Goal: Information Seeking & Learning: Check status

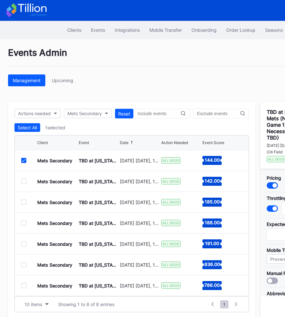
scroll to position [0, 101]
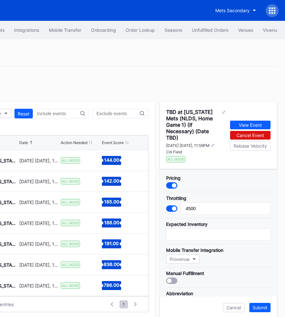
click at [269, 13] on div at bounding box center [272, 10] width 13 height 13
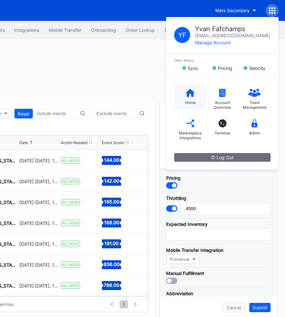
click at [189, 95] on icon at bounding box center [190, 93] width 9 height 8
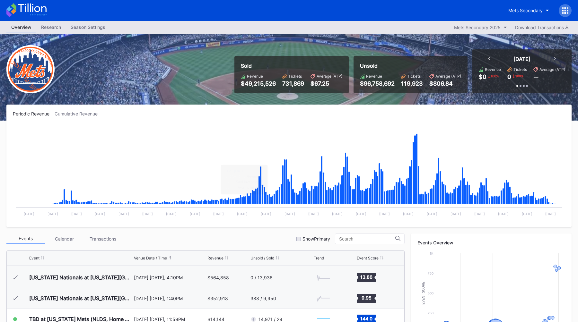
click at [285, 9] on div "Mets Secondary" at bounding box center [289, 10] width 578 height 21
click at [285, 2] on div "Mets Secondary" at bounding box center [289, 10] width 578 height 21
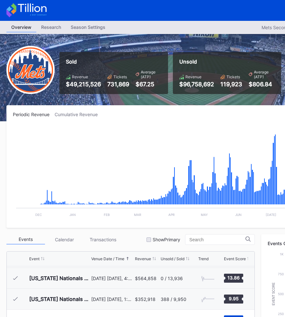
click at [121, 112] on div "Periodic Revenue Cumulative Revenue" at bounding box center [193, 114] width 360 height 5
click at [121, 113] on div "Periodic Revenue Cumulative Revenue" at bounding box center [193, 114] width 360 height 5
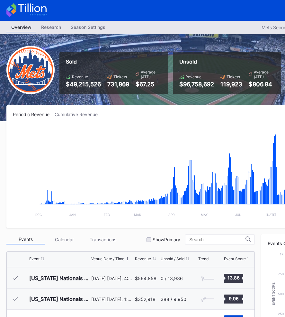
click at [117, 112] on div "Periodic Revenue Cumulative Revenue" at bounding box center [193, 114] width 360 height 5
click at [107, 112] on div "Periodic Revenue Cumulative Revenue" at bounding box center [193, 114] width 360 height 5
click at [121, 101] on div "Sold Revenue $49,215,526 Tickets 731,869 Average (ATP) $67.25 Unsold Revenue $9…" at bounding box center [192, 77] width 385 height 87
click at [129, 47] on div "Sold Revenue $49,215,526 Tickets 731,869 Average (ATP) $67.25 Unsold Revenue $9…" at bounding box center [217, 69] width 324 height 49
click at [131, 47] on div "Sold Revenue $49,215,526 Tickets 731,869 Average (ATP) $67.25 Unsold Revenue $9…" at bounding box center [217, 69] width 324 height 49
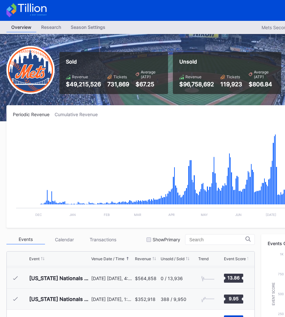
click at [121, 110] on div "Periodic Revenue Cumulative Revenue Created with Highcharts 11.2.0 Chart title …" at bounding box center [192, 166] width 373 height 123
click at [121, 111] on div "Periodic Revenue Cumulative Revenue Created with Highcharts 11.2.0 Chart title …" at bounding box center [192, 166] width 373 height 123
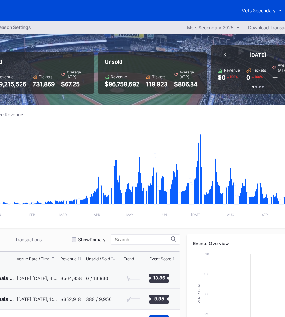
scroll to position [0, 101]
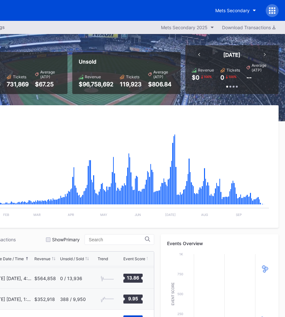
click at [104, 112] on div "Periodic Revenue Cumulative Revenue" at bounding box center [92, 114] width 360 height 5
click at [107, 112] on div "Periodic Revenue Cumulative Revenue" at bounding box center [92, 114] width 360 height 5
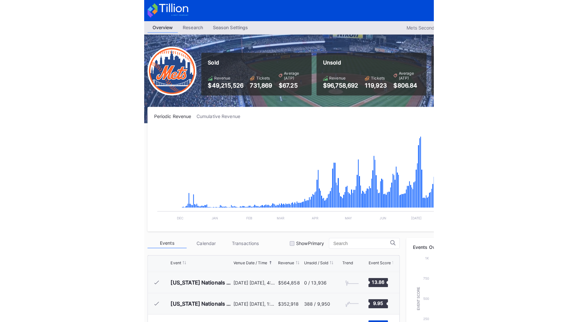
scroll to position [0, 0]
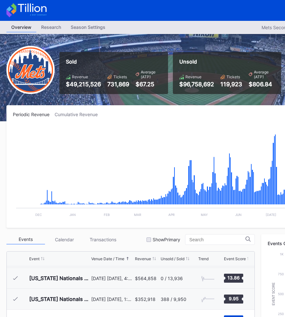
click at [120, 112] on div "Periodic Revenue Cumulative Revenue" at bounding box center [193, 114] width 360 height 5
click at [124, 110] on div "Periodic Revenue Cumulative Revenue Created with Highcharts 11.2.0 Chart title …" at bounding box center [192, 166] width 373 height 123
click at [131, 109] on div "Periodic Revenue Cumulative Revenue Created with Highcharts 11.2.0 Chart title …" at bounding box center [192, 166] width 373 height 123
click at [138, 109] on div "Periodic Revenue Cumulative Revenue Created with Highcharts 11.2.0 Chart title …" at bounding box center [192, 166] width 373 height 123
click at [140, 108] on div "Periodic Revenue Cumulative Revenue Created with Highcharts 11.2.0 Chart title …" at bounding box center [192, 166] width 373 height 123
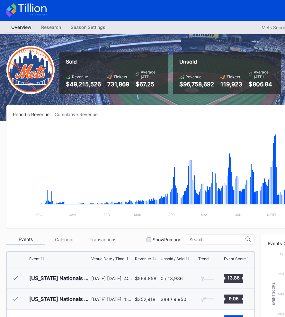
click at [142, 108] on div "Periodic Revenue Cumulative Revenue Created with Highcharts 11.2.0 Chart title …" at bounding box center [192, 166] width 373 height 123
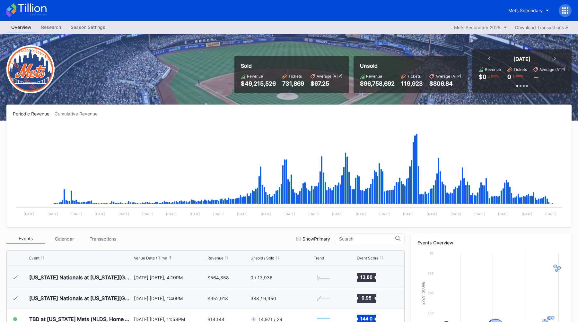
click at [285, 26] on div "Overview Research Season Settings Mets Secondary 2025 Download Transactions" at bounding box center [289, 27] width 578 height 13
click at [285, 12] on div "Mets Secondary" at bounding box center [289, 10] width 578 height 21
click at [285, 20] on div "Mets Secondary" at bounding box center [289, 10] width 578 height 21
click at [285, 23] on div "Overview Research Season Settings Mets Secondary 2025 Download Transactions" at bounding box center [289, 27] width 578 height 13
click at [285, 9] on div "Mets Secondary" at bounding box center [289, 10] width 578 height 21
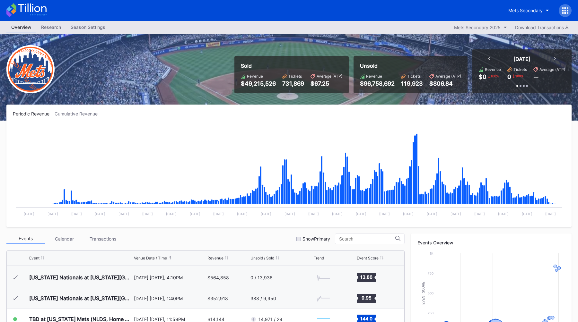
click at [285, 13] on div "Mets Secondary" at bounding box center [289, 10] width 578 height 21
click at [285, 9] on div "Mets Secondary" at bounding box center [289, 10] width 578 height 21
click at [285, 2] on div "Mets Secondary" at bounding box center [289, 10] width 578 height 21
click at [285, 37] on div "Sold Revenue $49,215,526 Tickets 731,869 Average (ATP) $67.25 Unsold Revenue $9…" at bounding box center [289, 77] width 578 height 87
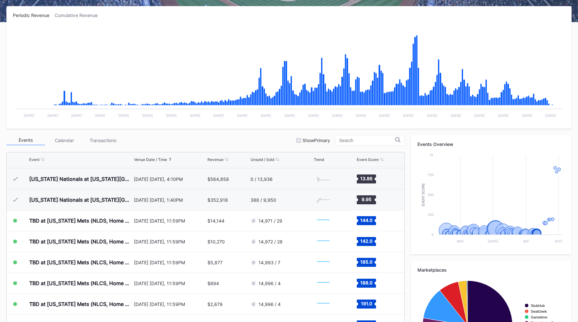
scroll to position [163, 0]
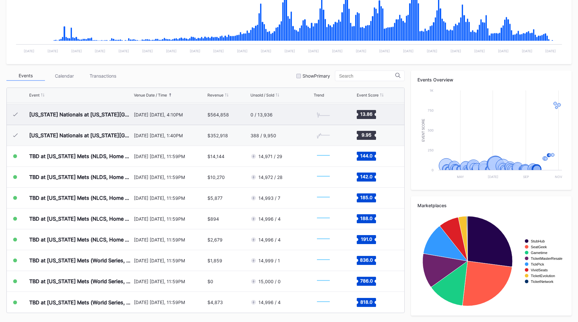
click at [254, 107] on div "0 / 13,936" at bounding box center [281, 114] width 62 height 21
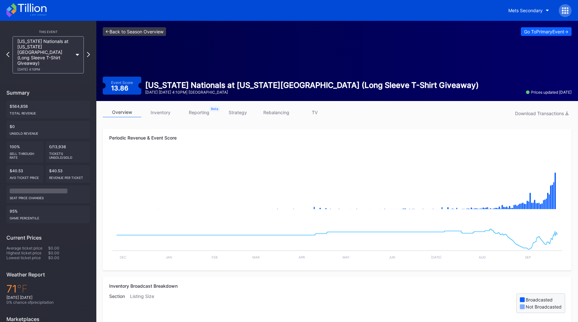
click at [145, 28] on link "<- Back to Season Overview" at bounding box center [134, 31] width 63 height 9
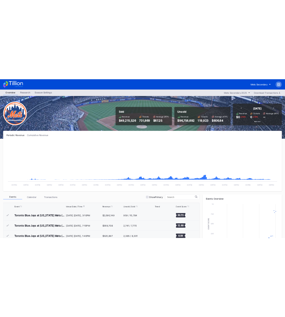
scroll to position [1627, 0]
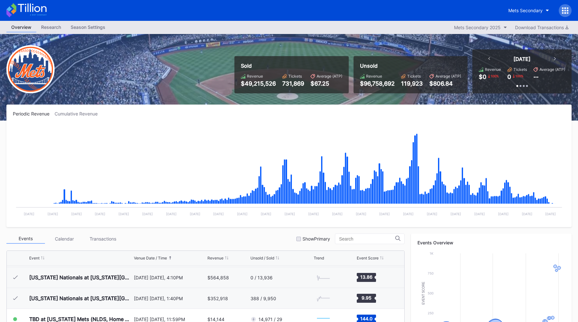
click at [268, 115] on div "Periodic Revenue Cumulative Revenue" at bounding box center [289, 113] width 552 height 5
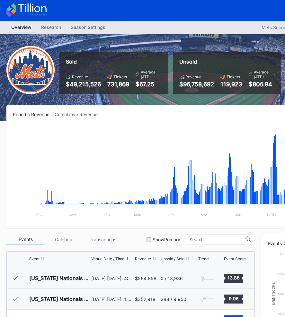
click at [56, 48] on div "Sold Revenue $49,215,526 Tickets 731,869 Average (ATP) $67.25 Unsold Revenue $9…" at bounding box center [217, 69] width 324 height 49
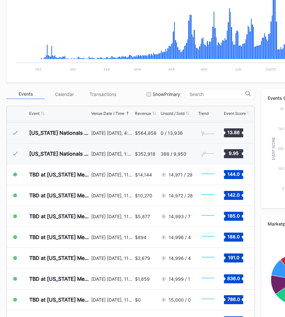
scroll to position [169, 0]
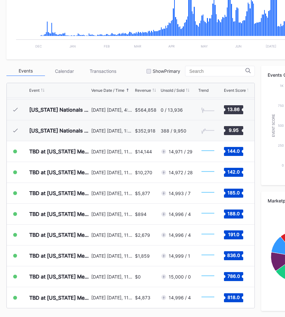
click at [128, 65] on div "Periodic Revenue Cumulative Revenue Created with Highcharts 11.2.0 Chart title …" at bounding box center [192, 127] width 385 height 381
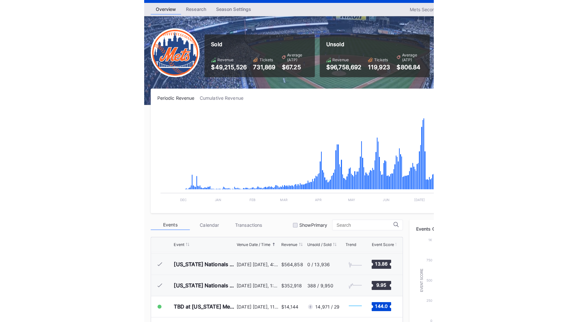
scroll to position [0, 0]
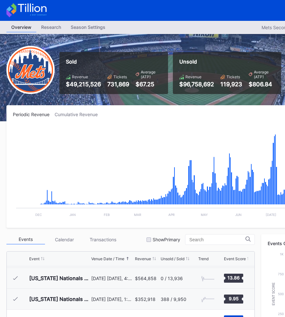
click at [131, 58] on div "Sold Revenue $49,215,526 Tickets 731,869 Average (ATP) $67.25" at bounding box center [113, 73] width 109 height 42
click at [136, 55] on div "Sold Revenue $49,215,526 Tickets 731,869 Average (ATP) $67.25" at bounding box center [113, 73] width 109 height 42
click at [105, 113] on div "Periodic Revenue Cumulative Revenue" at bounding box center [193, 114] width 360 height 5
click at [156, 24] on div "Overview Research Season Settings Mets Secondary 2025 Download Transactions" at bounding box center [192, 27] width 385 height 13
